Goal: Task Accomplishment & Management: Manage account settings

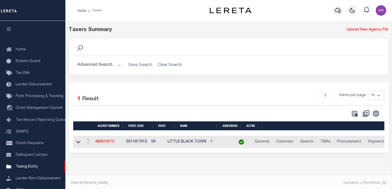
scroll to position [62, 0]
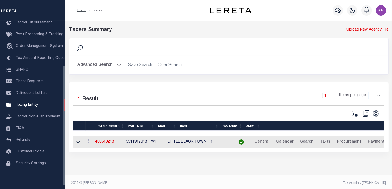
click at [70, 158] on div "Taxers Summary Upload New Agency File Search Advanced Search Save Search Clear …" at bounding box center [228, 94] width 327 height 147
click at [116, 63] on button "Advanced Search" at bounding box center [99, 65] width 43 height 10
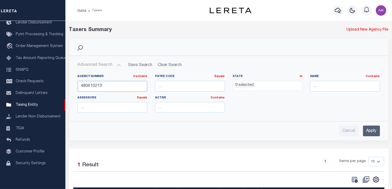
drag, startPoint x: 111, startPoint y: 85, endPoint x: 69, endPoint y: 81, distance: 42.5
click at [69, 81] on div "Search Advanced Search Save Search Clear Search tblPayees_dynamictable_____Defa…" at bounding box center [228, 93] width 327 height 111
paste input "7040"
type input "480670403"
click at [372, 130] on input "Apply" at bounding box center [371, 131] width 17 height 11
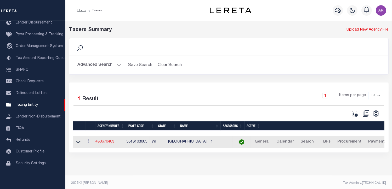
click at [110, 142] on link "480670403" at bounding box center [104, 142] width 19 height 4
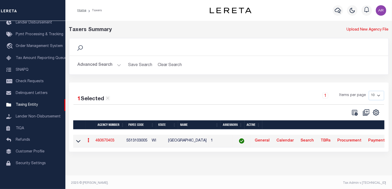
click at [110, 142] on link "480670403" at bounding box center [104, 141] width 19 height 4
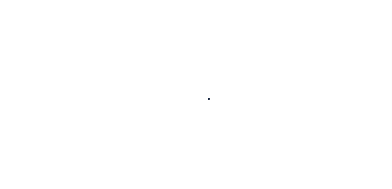
select select
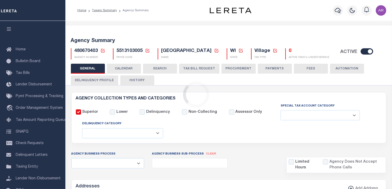
checkbox input "false"
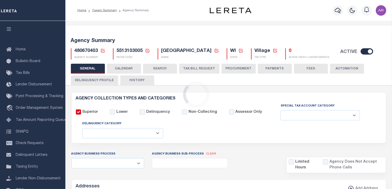
type input "5513103005"
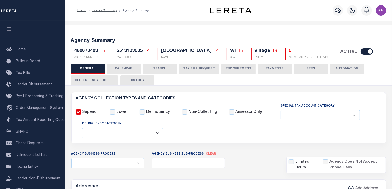
click at [306, 69] on button "FEES" at bounding box center [311, 69] width 34 height 10
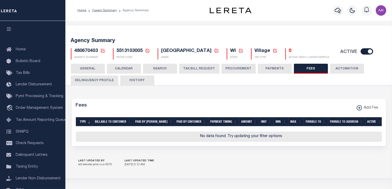
click at [276, 70] on button "PAYMENTS" at bounding box center [275, 69] width 34 height 10
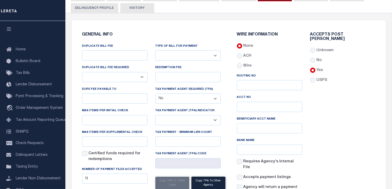
scroll to position [103, 0]
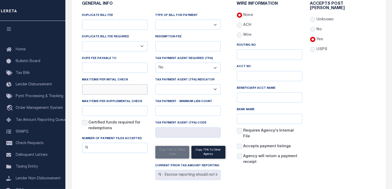
click at [103, 92] on input "text" at bounding box center [114, 89] width 65 height 10
type input "10"
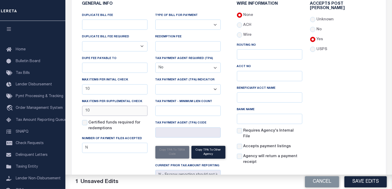
type input "10"
drag, startPoint x: 356, startPoint y: 84, endPoint x: 365, endPoint y: 92, distance: 11.9
click at [356, 84] on div "Accepts Post Mark Unknown No Yes" at bounding box center [342, 86] width 73 height 168
click at [370, 180] on button "Save Edits" at bounding box center [365, 181] width 42 height 11
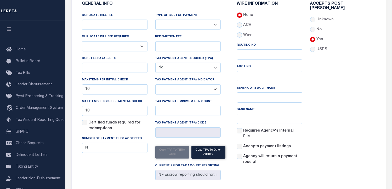
scroll to position [0, 0]
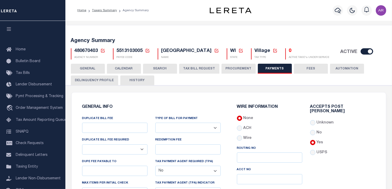
click at [88, 68] on button "GENERAL" at bounding box center [88, 69] width 34 height 10
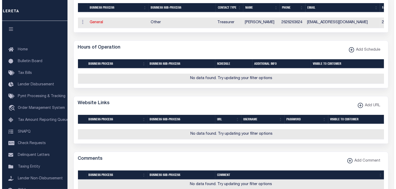
scroll to position [348, 0]
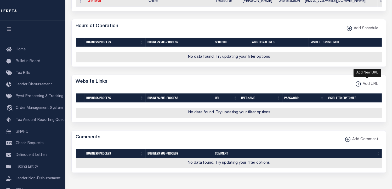
click at [357, 87] on xmlns\ "button" at bounding box center [358, 84] width 5 height 5
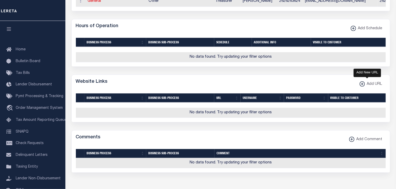
select select
checkbox input "true"
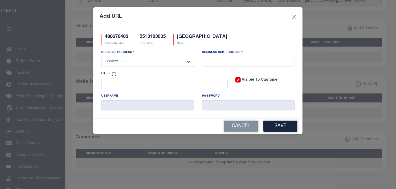
click at [189, 62] on select "- Select - All Automation Bill Request Delinquency Payment Delinquency Procurem…" at bounding box center [147, 62] width 93 height 10
select select "6"
click at [101, 57] on select "- Select - All Automation Bill Request Delinquency Payment Delinquency Procurem…" at bounding box center [147, 62] width 93 height 10
click at [213, 61] on input "search" at bounding box center [248, 61] width 90 height 6
select select "32"
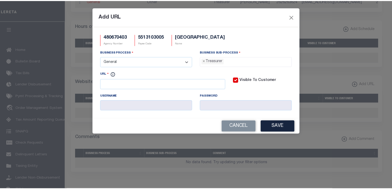
scroll to position [19, 0]
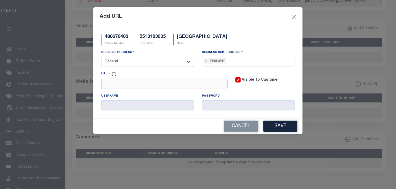
click at [120, 85] on input "URL" at bounding box center [164, 84] width 126 height 10
paste input "http://records.co.washington.wi.us/webtax/webfacing/WebFacing.do"
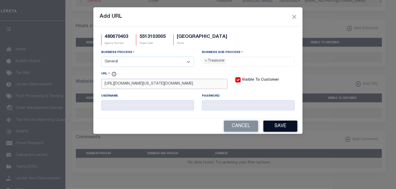
type input "http://records.co.washington.wi.us/webtax/webfacing/WebFacing.do"
click at [279, 125] on button "Save" at bounding box center [280, 126] width 34 height 11
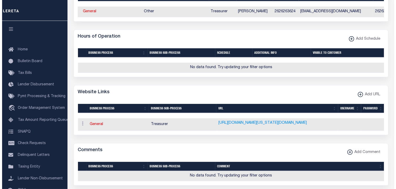
scroll to position [0, 10]
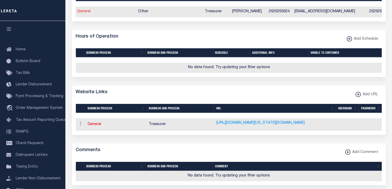
click at [85, 13] on link "General" at bounding box center [83, 12] width 13 height 4
checkbox input "false"
select select
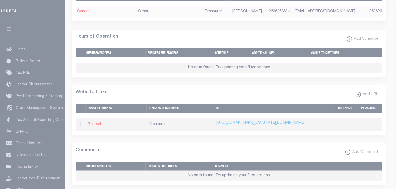
select select "3"
select select "1"
type input "AMANDA"
type input "CARTER"
type input "2626263624"
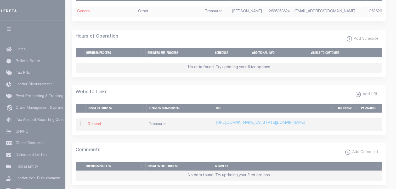
type input "2626264909"
type input "ACARTER@VILLAGE.KEWASKUM.WI.US"
select select "6"
select select "39"
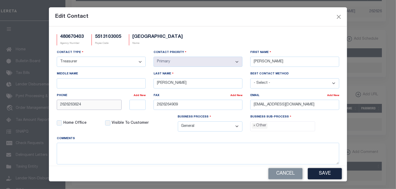
drag, startPoint x: 81, startPoint y: 104, endPoint x: 42, endPoint y: 103, distance: 39.0
click at [42, 103] on div "Edit Contact 480670403 Agency Number 5513103005 Payee Code KEWASKUM VILLAGE Nam…" at bounding box center [198, 94] width 396 height 189
paste input "-205-4622"
type input "262-205-4622"
click at [289, 19] on div "Edit Contact" at bounding box center [198, 16] width 298 height 19
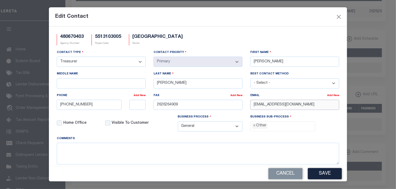
drag, startPoint x: 251, startPoint y: 106, endPoint x: 395, endPoint y: 107, distance: 143.8
click at [392, 107] on div "Edit Contact 480670403 Agency Number 5513103005 Payee Code KEWASKUM VILLAGE Nam…" at bounding box center [198, 94] width 396 height 189
paste input "KEWASKUM.WI.GOV"
type input "ACARTER@KEWASKUM.WI.GOV"
click at [331, 174] on button "Save" at bounding box center [325, 173] width 34 height 11
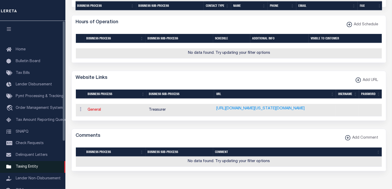
click at [35, 169] on span "Taxing Entity" at bounding box center [27, 167] width 22 height 4
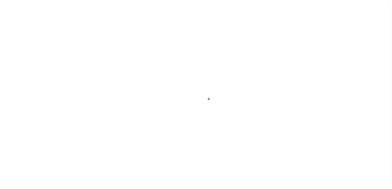
select select
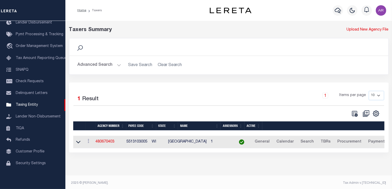
click at [116, 64] on button "Advanced Search" at bounding box center [99, 65] width 43 height 10
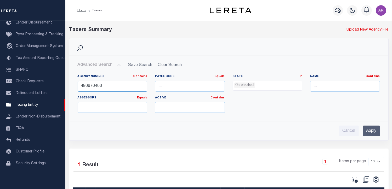
drag, startPoint x: 112, startPoint y: 87, endPoint x: 70, endPoint y: 87, distance: 41.8
click at [70, 87] on div "Agency Number Contains Contains Is 480670403 Payee Code Equals Equals Is Not Eq…" at bounding box center [229, 93] width 318 height 47
paste input "130401"
type input "480130401"
click at [374, 130] on input "Apply" at bounding box center [371, 131] width 17 height 11
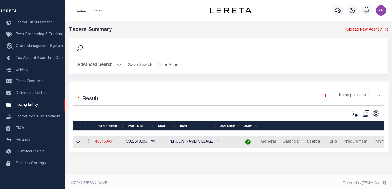
click at [111, 142] on link "480130401" at bounding box center [104, 142] width 19 height 4
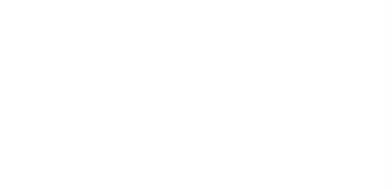
select select
checkbox input "false"
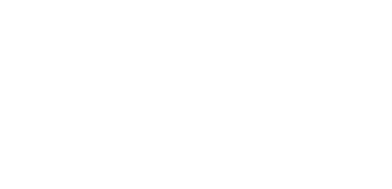
checkbox input "false"
type input "5502519006"
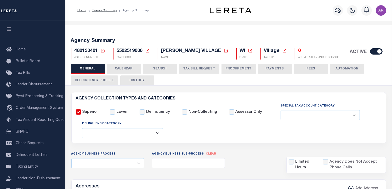
drag, startPoint x: 333, startPoint y: 32, endPoint x: 338, endPoint y: 71, distance: 39.6
click at [333, 32] on div "Agency Summary 480130401 Agency Number Edit Cancel Ok New Agency Number Cancel …" at bounding box center [229, 48] width 328 height 32
click at [317, 68] on button "FEES" at bounding box center [311, 69] width 34 height 10
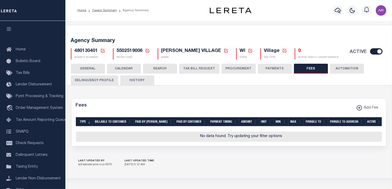
click at [276, 68] on button "PAYMENTS" at bounding box center [275, 69] width 34 height 10
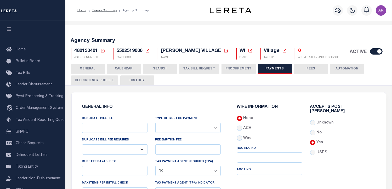
click at [91, 67] on button "GENERAL" at bounding box center [88, 69] width 34 height 10
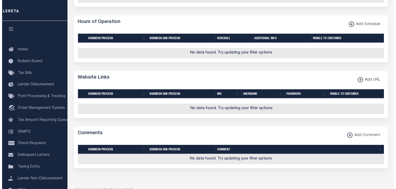
scroll to position [337, 0]
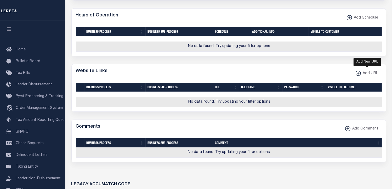
click at [358, 74] on icon "button" at bounding box center [358, 73] width 3 height 1
select select
checkbox input "true"
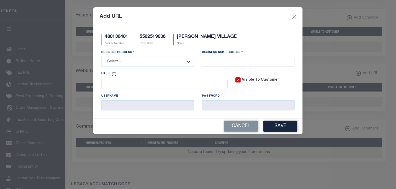
click at [189, 61] on select "- Select - All Automation Bill Request Delinquency Payment Delinquency Procurem…" at bounding box center [147, 62] width 93 height 10
select select "6"
click at [101, 57] on select "- Select - All Automation Bill Request Delinquency Payment Delinquency Procurem…" at bounding box center [147, 62] width 93 height 10
click at [210, 60] on input "search" at bounding box center [248, 61] width 90 height 6
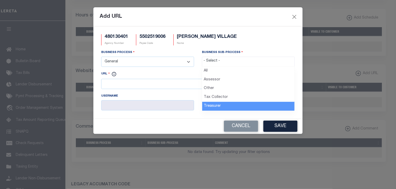
drag, startPoint x: 217, startPoint y: 105, endPoint x: 160, endPoint y: 86, distance: 59.9
select select "32"
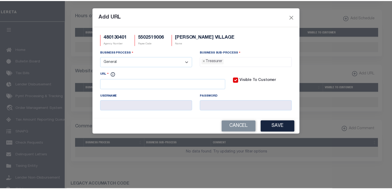
scroll to position [19, 0]
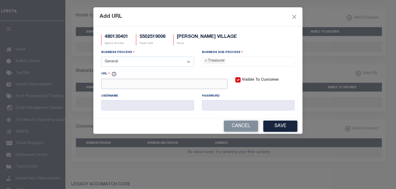
click at [160, 85] on input "URL" at bounding box center [164, 84] width 126 height 10
paste input "https://accessdane.countyofdane.com/"
type input "https://accessdane.countyofdane.com/"
click at [289, 127] on button "Save" at bounding box center [280, 126] width 34 height 11
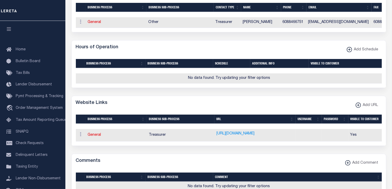
scroll to position [285, 0]
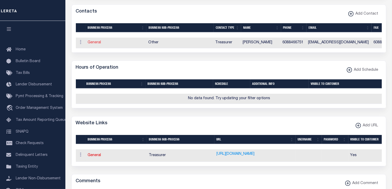
click at [95, 44] on link "General" at bounding box center [94, 43] width 13 height 4
checkbox input "false"
select select
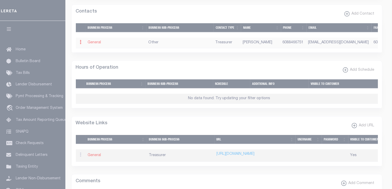
select select "3"
select select "1"
type input "CAROL"
type input "THOMPSON"
type input "6088466751"
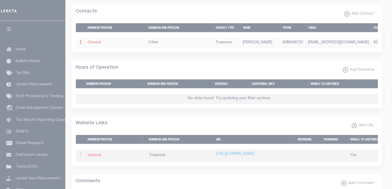
type input "6088466963"
type input "THOMPSONC@DEFORESTWI.GOV"
select select "6"
select select "39"
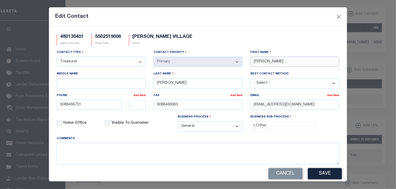
click at [229, 61] on div "Contact Type - Select - Assessor Clerk Internal Contacts 1 Internal Contacts 2 …" at bounding box center [198, 93] width 290 height 86
paste input "JILLIAN"
type input "JILLIAN"
type input "HENDERSON"
drag, startPoint x: 285, startPoint y: 19, endPoint x: 294, endPoint y: 44, distance: 26.6
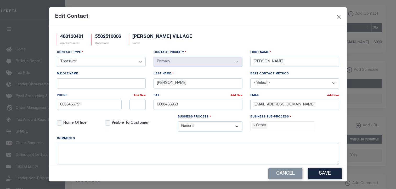
click at [285, 19] on div "Edit Contact" at bounding box center [198, 16] width 298 height 19
drag, startPoint x: 328, startPoint y: 105, endPoint x: 223, endPoint y: 105, distance: 104.6
click at [223, 105] on div "Contact Type - Select - Assessor Clerk Internal Contacts 1 Internal Contacts 2 …" at bounding box center [198, 93] width 290 height 86
paste input "HENDERSONJ"
type input "HENDERSONJ@DEFORESTWI.GOV"
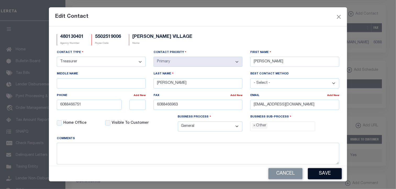
click at [325, 172] on button "Save" at bounding box center [325, 173] width 34 height 11
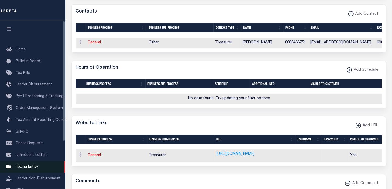
click at [29, 169] on span "Taxing Entity" at bounding box center [27, 167] width 22 height 4
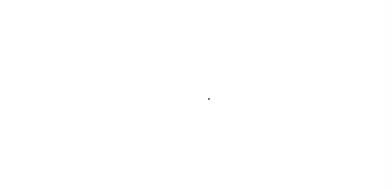
select select
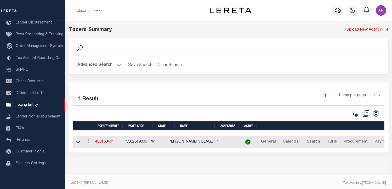
click at [119, 65] on button "Advanced Search" at bounding box center [99, 65] width 43 height 10
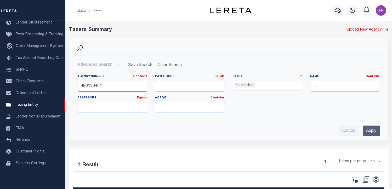
drag, startPoint x: 95, startPoint y: 85, endPoint x: 82, endPoint y: 84, distance: 13.6
click at [82, 84] on input "480130401" at bounding box center [113, 86] width 70 height 11
click at [204, 41] on div "Search" at bounding box center [228, 46] width 319 height 17
drag, startPoint x: 112, startPoint y: 86, endPoint x: 68, endPoint y: 86, distance: 44.5
click at [68, 86] on div "Search Advanced Search Save Search Clear Search tblPayees_dynamictable_____Defa…" at bounding box center [228, 93] width 327 height 111
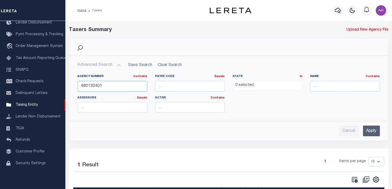
paste input "670204"
type input "480670204"
click at [368, 130] on input "Apply" at bounding box center [371, 131] width 17 height 11
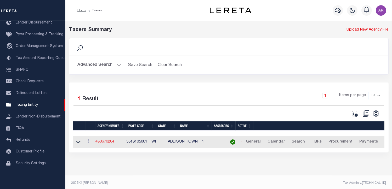
click at [108, 141] on link "480670204" at bounding box center [104, 142] width 19 height 4
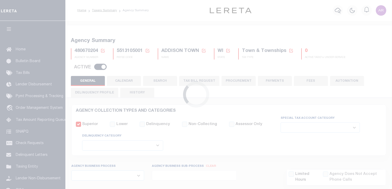
select select
select select "false"
select select "7"
click at [311, 76] on button "FEES" at bounding box center [311, 81] width 34 height 10
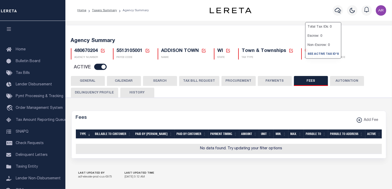
click at [276, 76] on button "PAYMENTS" at bounding box center [275, 81] width 34 height 10
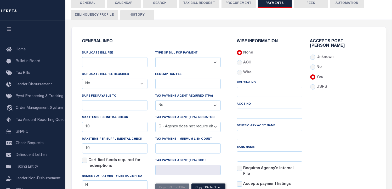
scroll to position [87, 0]
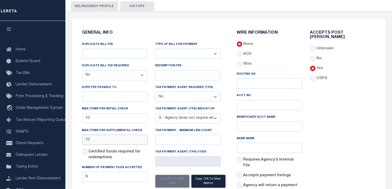
drag, startPoint x: 101, startPoint y: 128, endPoint x: 78, endPoint y: 126, distance: 22.8
click at [78, 126] on div "DUPLICATE BILL FEE DUPLICATE BILL FEE REQUIRED Yes No DUPE FEE PAYABLE TO Max i…" at bounding box center [114, 127] width 73 height 170
type input "1"
click at [345, 105] on div "Accepts Post Mark Unknown No Yes" at bounding box center [342, 115] width 73 height 168
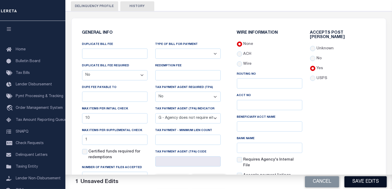
click at [370, 181] on button "Save Edits" at bounding box center [365, 181] width 42 height 11
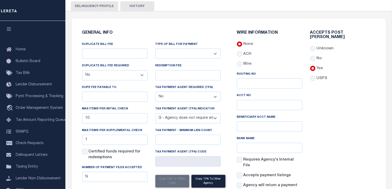
scroll to position [0, 0]
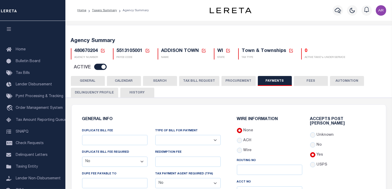
click at [92, 76] on button "GENERAL" at bounding box center [88, 81] width 34 height 10
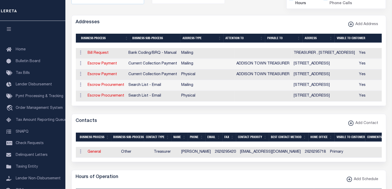
scroll to position [188, 0]
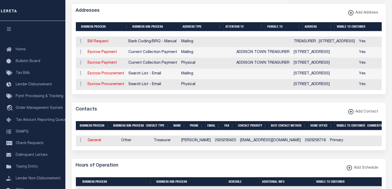
drag, startPoint x: 312, startPoint y: 3, endPoint x: 395, endPoint y: 99, distance: 127.0
click at [312, 4] on div "Addresses Add Address" at bounding box center [229, 11] width 314 height 14
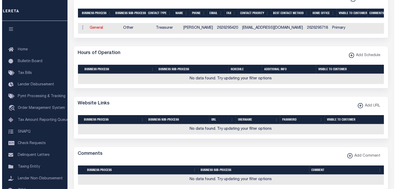
scroll to position [312, 0]
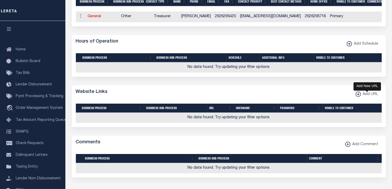
click at [358, 92] on xmlns\ "button" at bounding box center [358, 94] width 5 height 5
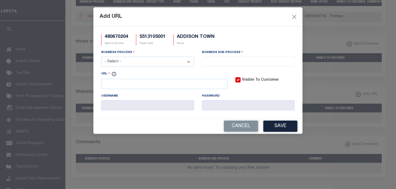
click at [189, 61] on select "- Select - All Automation Bill Request Delinquency Payment Delinquency Procurem…" at bounding box center [147, 62] width 93 height 10
select select "6"
click at [101, 57] on select "- Select - All Automation Bill Request Delinquency Payment Delinquency Procurem…" at bounding box center [147, 62] width 93 height 10
click at [212, 62] on input "search" at bounding box center [248, 61] width 90 height 6
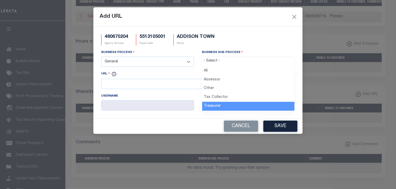
select select "32"
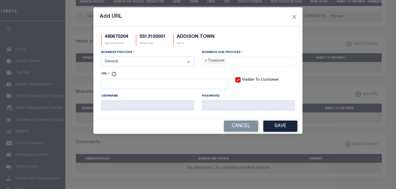
scroll to position [19, 0]
click at [147, 84] on input "URL" at bounding box center [164, 84] width 126 height 10
paste input "http://landrecords.co.washington.wi.us/LandRecords/PropertyListing/RealEsta"
drag, startPoint x: 234, startPoint y: 20, endPoint x: 233, endPoint y: 36, distance: 15.7
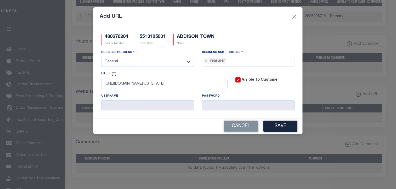
click at [234, 20] on div "Add URL" at bounding box center [197, 16] width 209 height 19
click at [210, 86] on input "http://landrecords.co.washington.wi.us/LandRecords/PropertyListing/RealEsta" at bounding box center [164, 84] width 126 height 10
paste input "teTaxParcel#/Search"
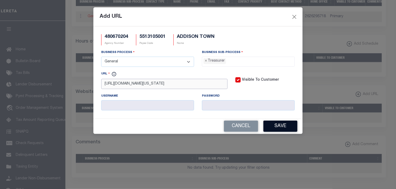
type input "http://landrecords.co.washington.wi.us/LandRecords/PropertyListing/RealEstateTa…"
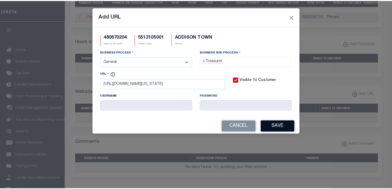
scroll to position [0, 0]
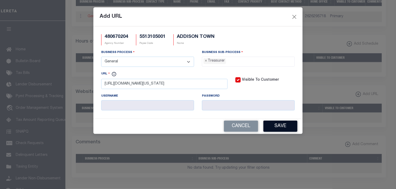
click at [280, 128] on button "Save" at bounding box center [280, 126] width 34 height 11
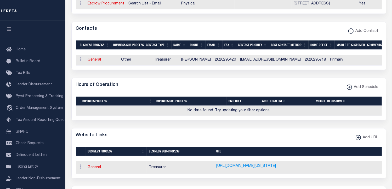
scroll to position [270, 0]
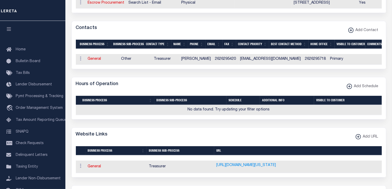
drag, startPoint x: 99, startPoint y: 49, endPoint x: 248, endPoint y: 60, distance: 149.7
click at [99, 57] on link "General" at bounding box center [94, 59] width 13 height 4
checkbox input "false"
select select
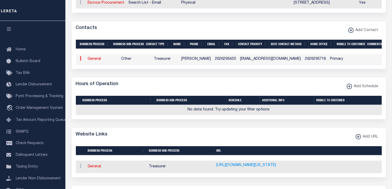
select select "3"
select select "1"
type input "BRENDA"
type input "KAEHLER"
type input "2626295420"
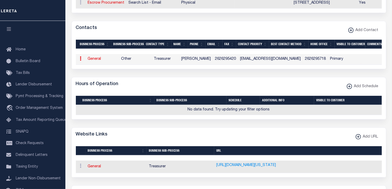
type input "2626295718"
type input "TREASURER@ADDISONWI.GOV"
select select "6"
select select "39"
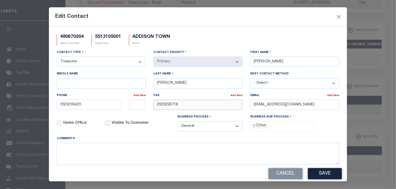
click at [221, 107] on input "2626295718" at bounding box center [197, 105] width 89 height 10
type input "2"
click at [323, 172] on button "Save" at bounding box center [325, 173] width 34 height 11
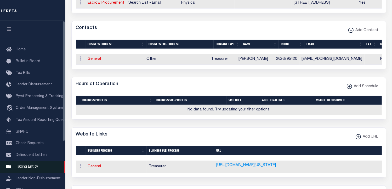
click at [31, 169] on span "Taxing Entity" at bounding box center [27, 167] width 22 height 4
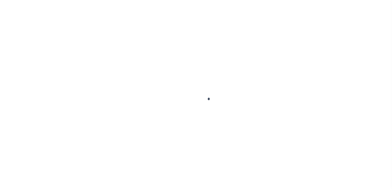
scroll to position [62, 0]
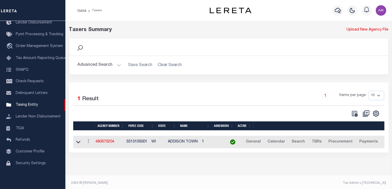
click at [382, 11] on img "button" at bounding box center [381, 10] width 10 height 10
click at [363, 36] on span "Sign out" at bounding box center [360, 37] width 15 height 4
